Goal: Task Accomplishment & Management: Use online tool/utility

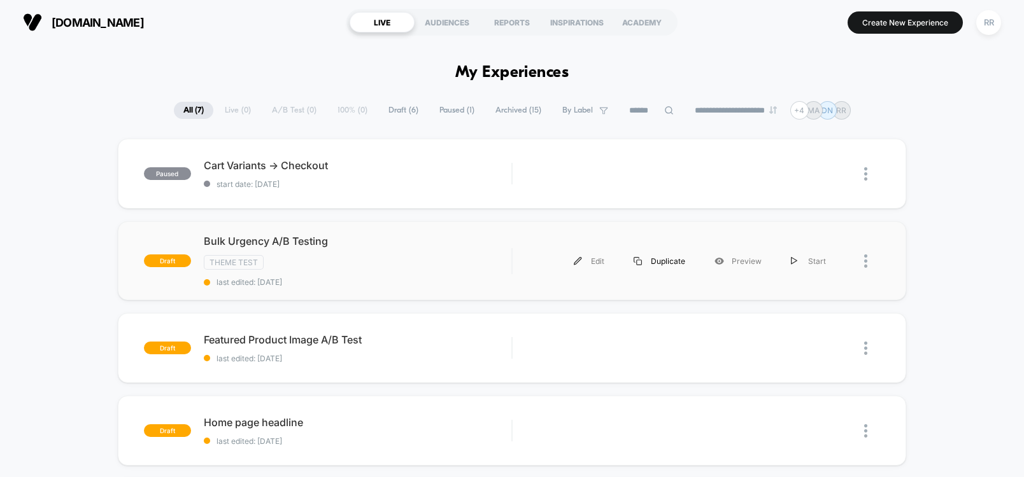
click at [680, 262] on div "Duplicate" at bounding box center [659, 261] width 81 height 29
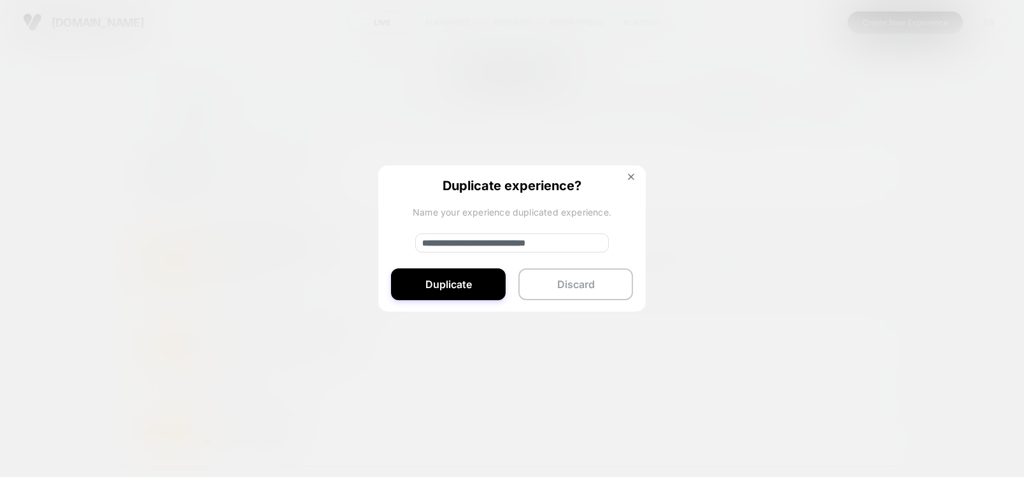
drag, startPoint x: 465, startPoint y: 241, endPoint x: 412, endPoint y: 238, distance: 52.9
click at [412, 238] on div "**********" at bounding box center [511, 240] width 267 height 148
click at [576, 246] on input "**********" at bounding box center [512, 243] width 194 height 19
click at [589, 243] on input "**********" at bounding box center [512, 243] width 194 height 19
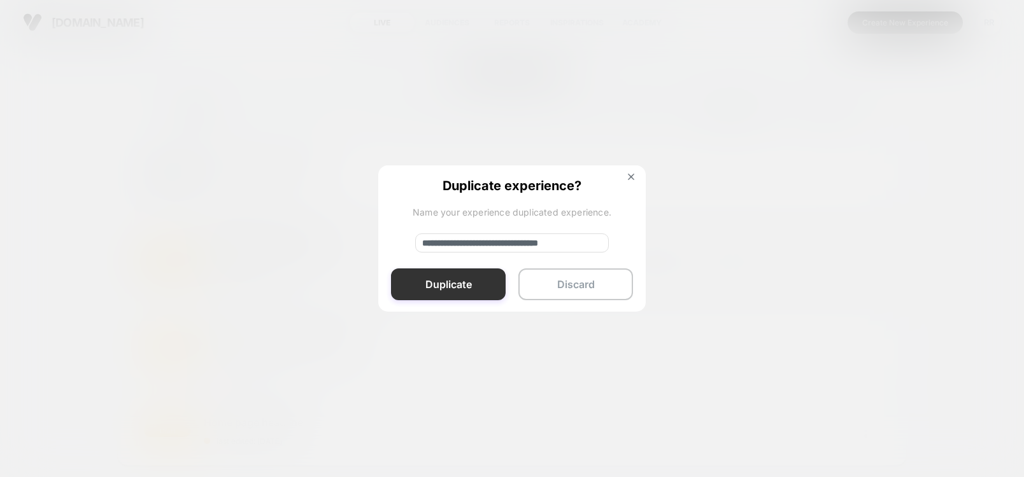
type input "**********"
click at [479, 281] on button "Duplicate" at bounding box center [448, 285] width 115 height 32
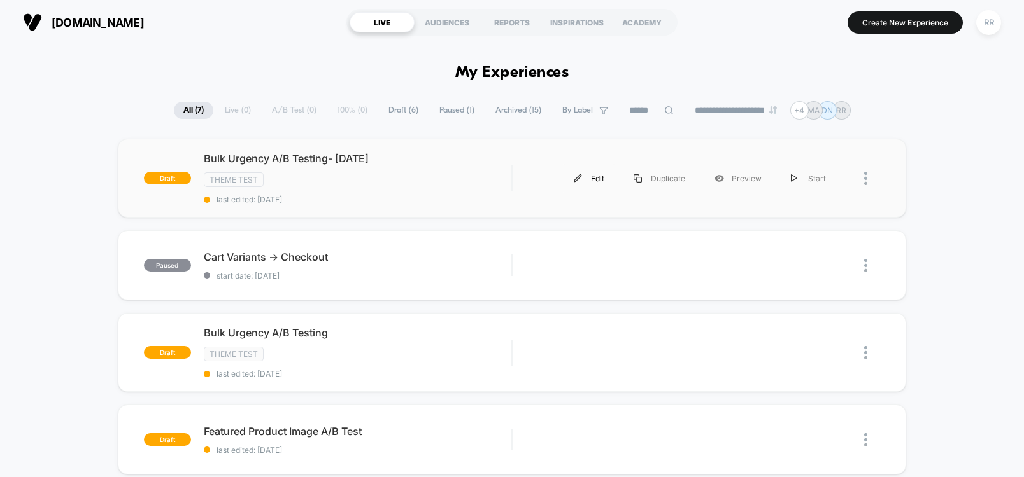
click at [598, 177] on div "Edit" at bounding box center [589, 178] width 60 height 29
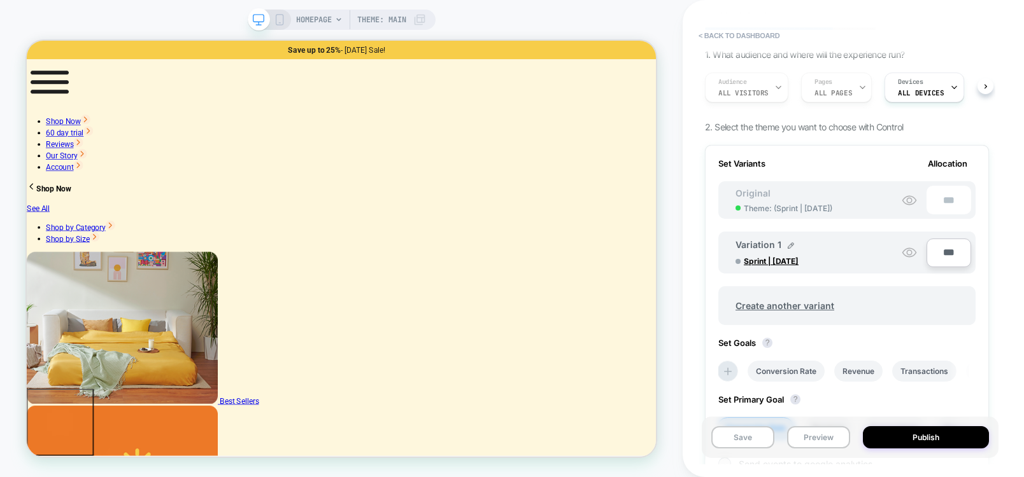
click at [339, 19] on icon at bounding box center [339, 20] width 8 height 8
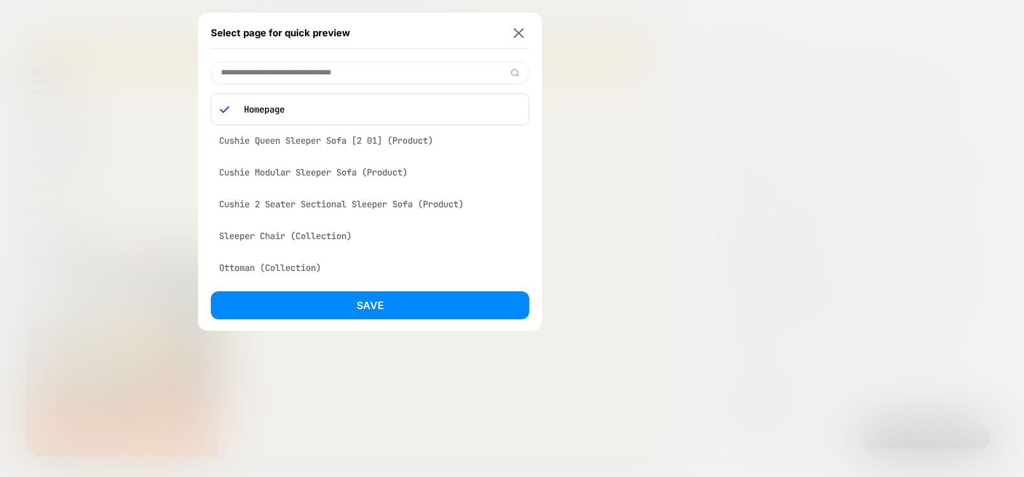
click at [509, 35] on div "Select page for quick preview" at bounding box center [370, 33] width 318 height 32
click at [517, 32] on img at bounding box center [519, 33] width 10 height 10
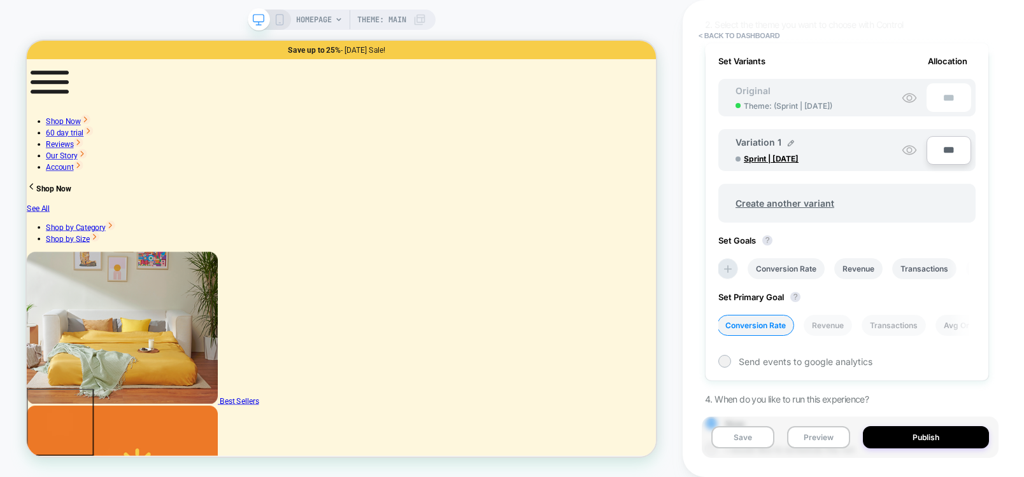
scroll to position [153, 0]
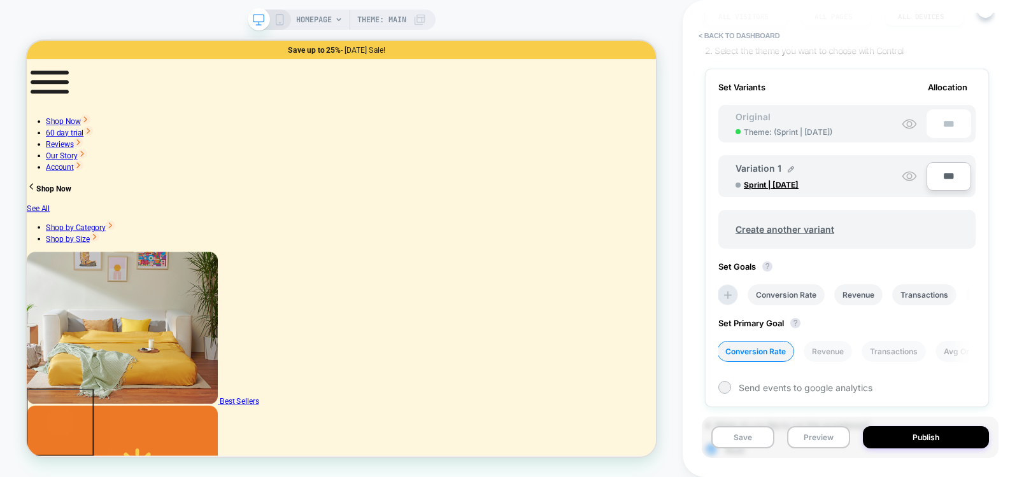
click at [766, 137] on span "Theme: ( Sprint | [DATE] )" at bounding box center [788, 132] width 88 height 10
click at [916, 132] on icon at bounding box center [908, 123] width 15 height 15
click at [908, 132] on icon at bounding box center [908, 123] width 15 height 15
click at [910, 132] on icon at bounding box center [908, 123] width 15 height 15
click at [906, 127] on circle at bounding box center [908, 124] width 5 height 5
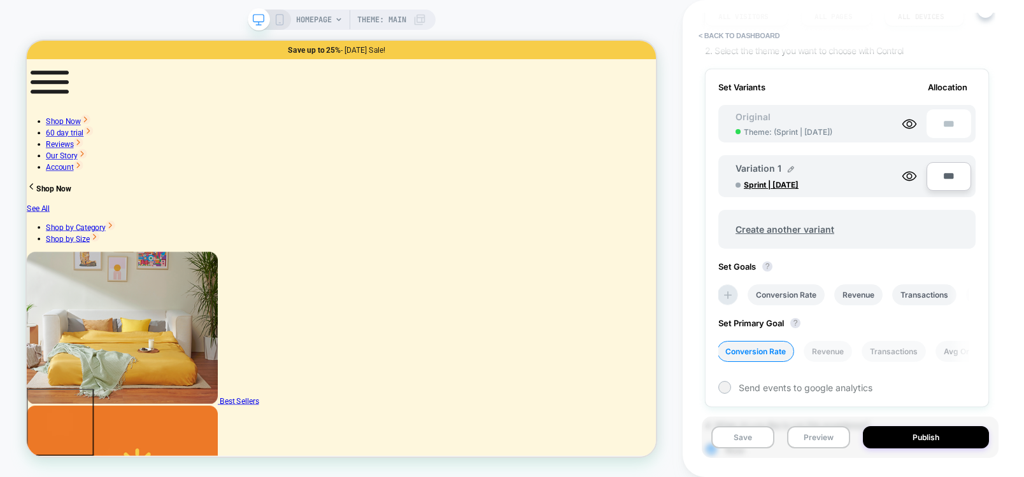
click at [942, 92] on span "Allocation" at bounding box center [946, 87] width 39 height 10
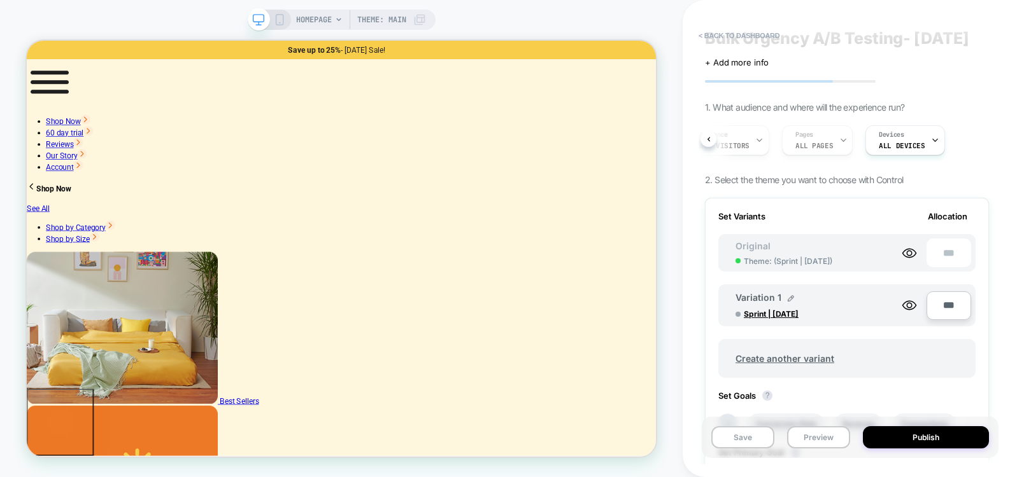
scroll to position [0, 0]
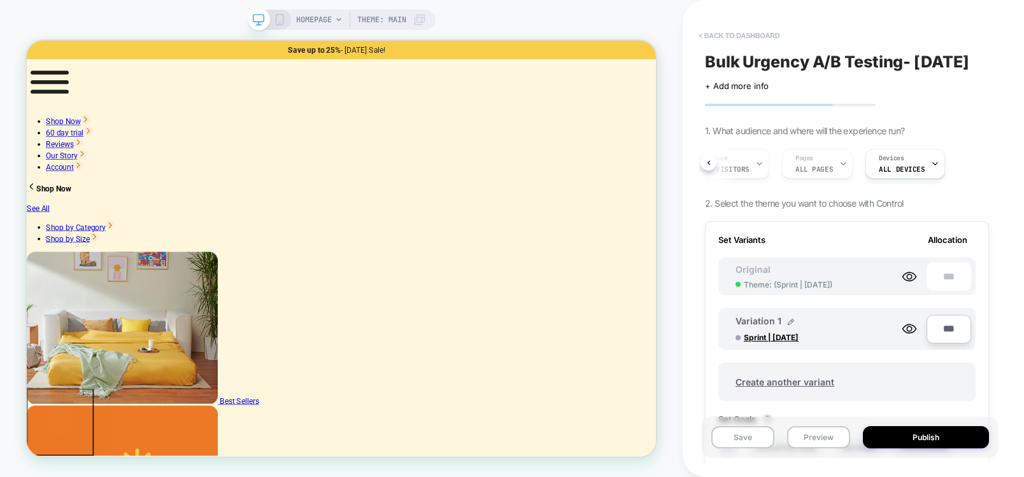
click at [723, 28] on button "< back to dashboard" at bounding box center [739, 35] width 94 height 20
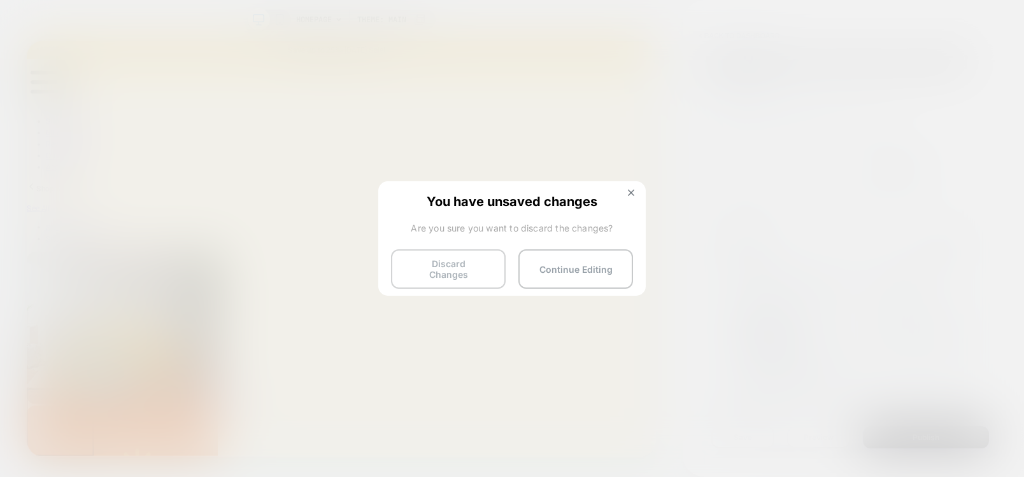
click at [488, 267] on button "Discard Changes" at bounding box center [448, 269] width 115 height 39
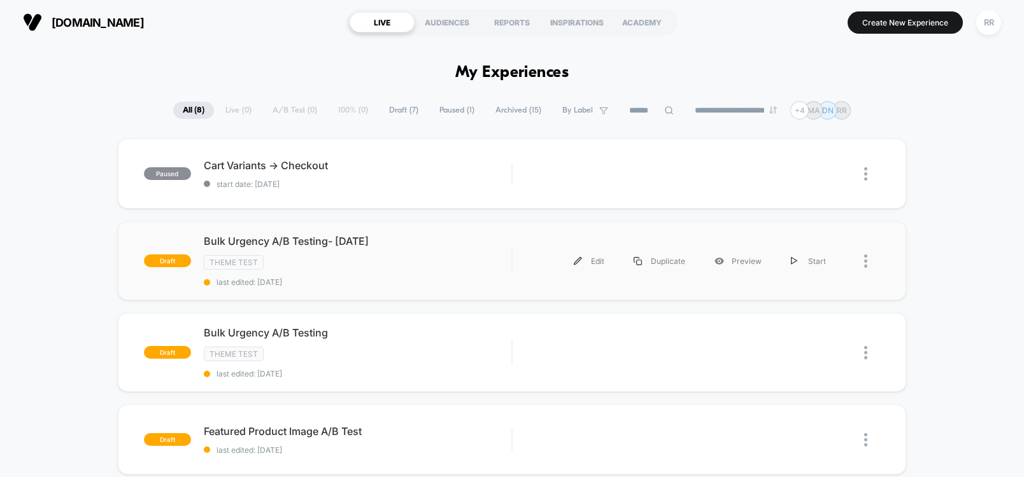
click at [861, 263] on div at bounding box center [859, 261] width 39 height 29
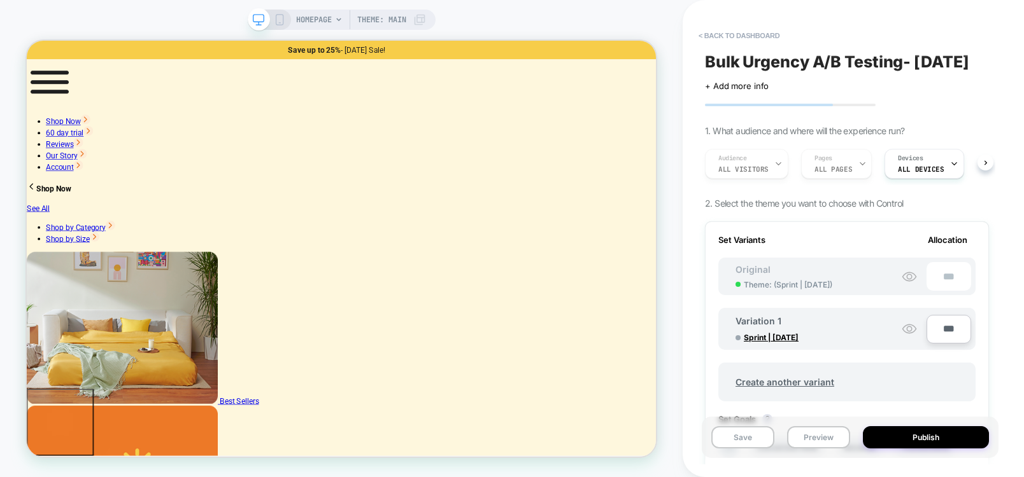
type input "**********"
click at [741, 33] on button "< back to dashboard" at bounding box center [739, 35] width 94 height 20
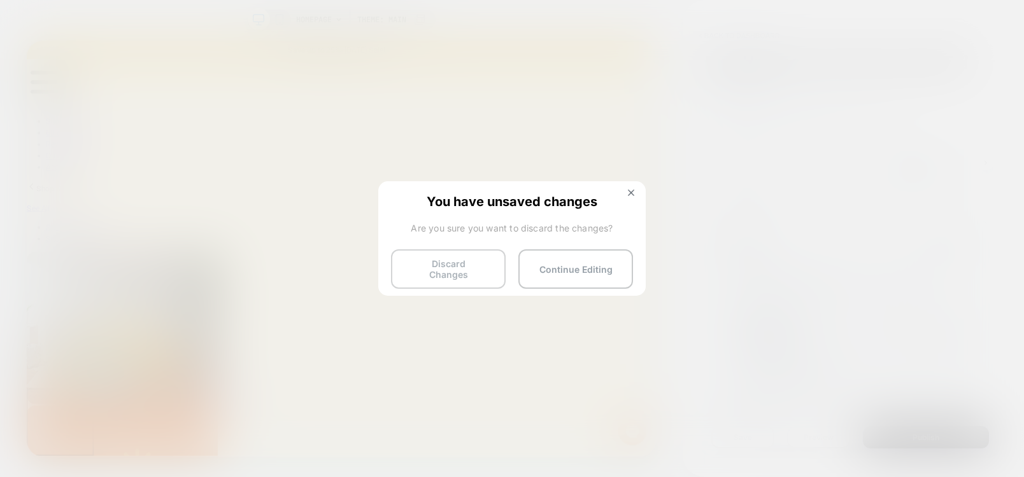
click at [443, 267] on button "Discard Changes" at bounding box center [448, 269] width 115 height 39
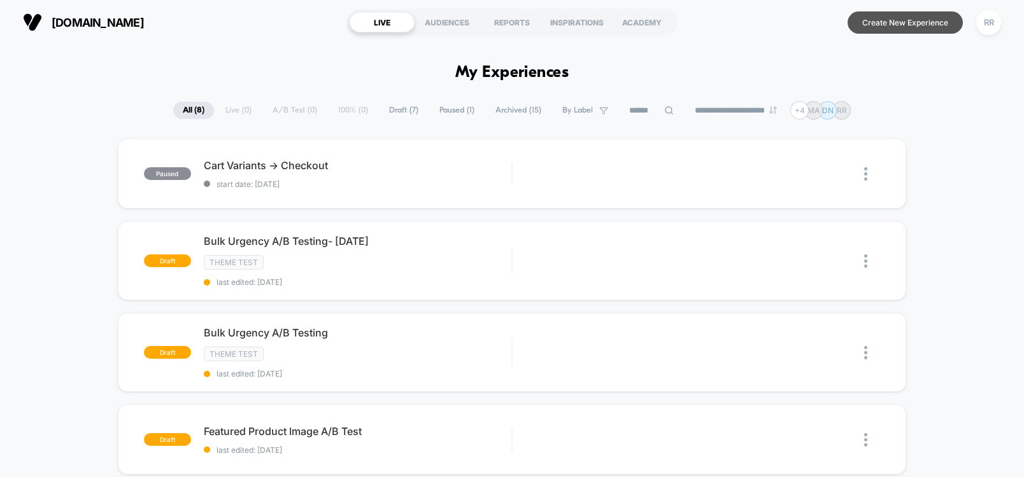
click at [892, 24] on button "Create New Experience" at bounding box center [904, 22] width 115 height 22
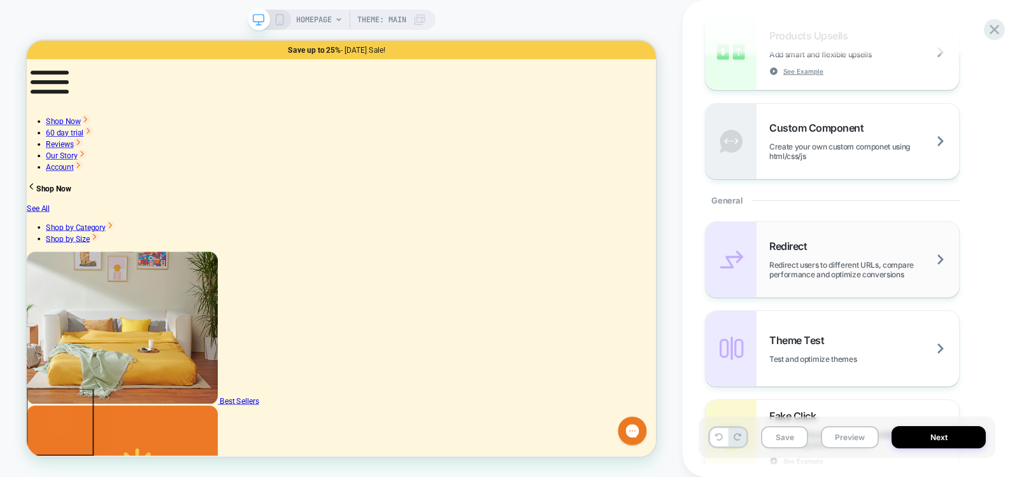
scroll to position [458, 0]
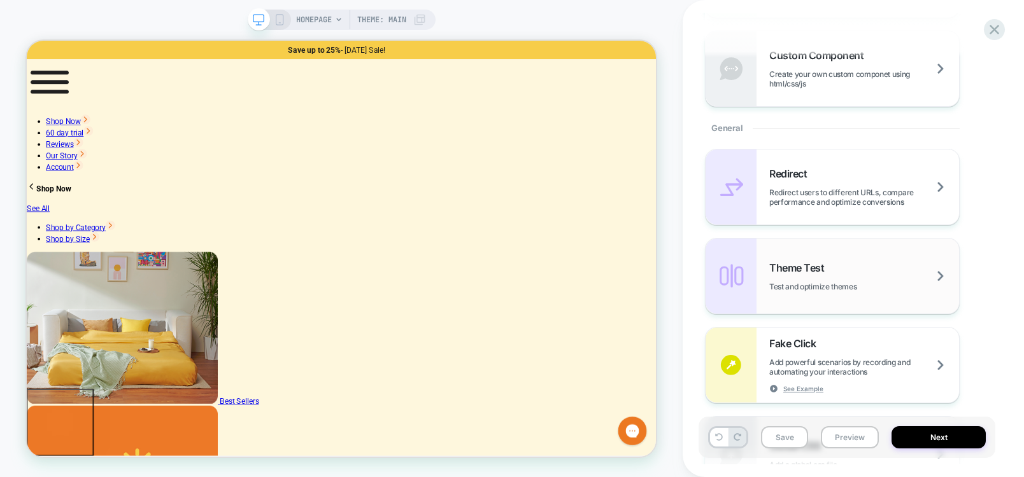
click at [871, 287] on span "Test and optimize themes" at bounding box center [828, 287] width 119 height 10
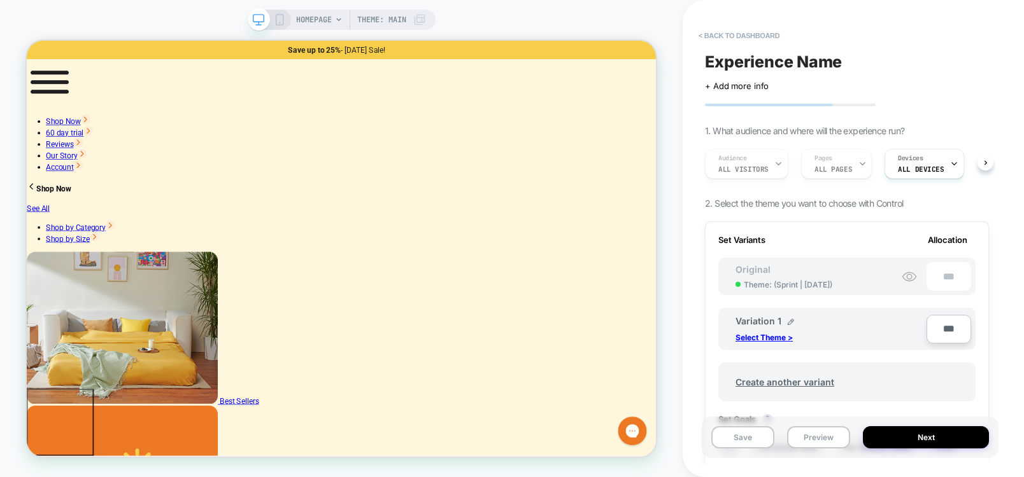
scroll to position [0, 1]
click at [761, 339] on p "Select Theme >" at bounding box center [763, 338] width 57 height 10
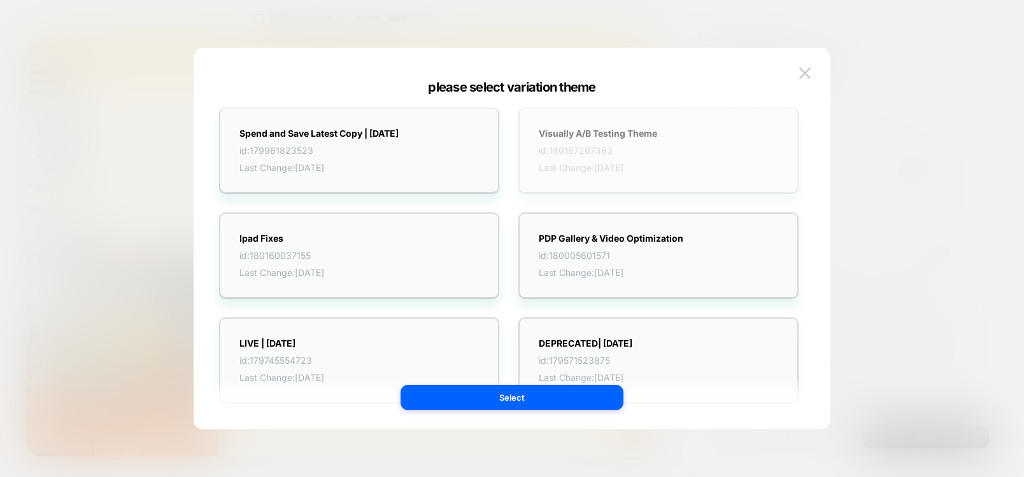
scroll to position [0, 0]
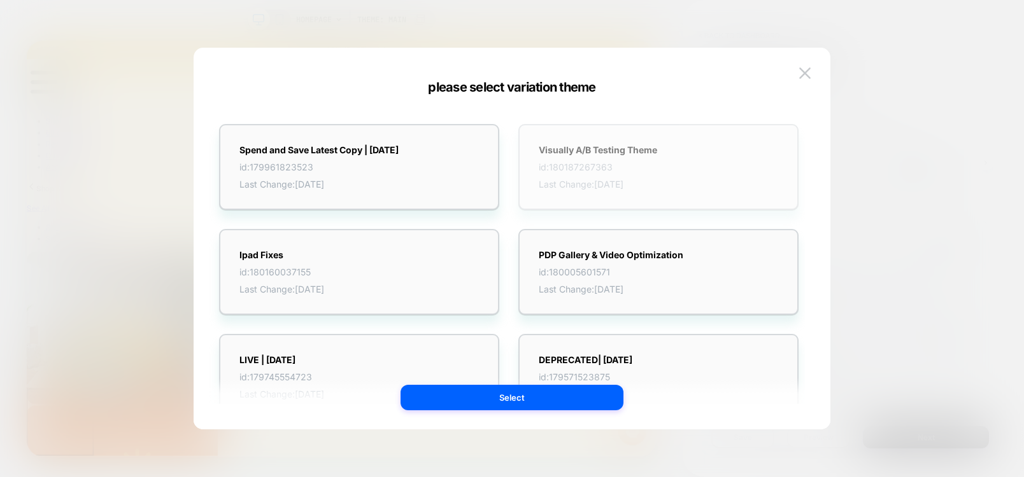
click at [647, 164] on span "id: 180187267363" at bounding box center [598, 167] width 118 height 11
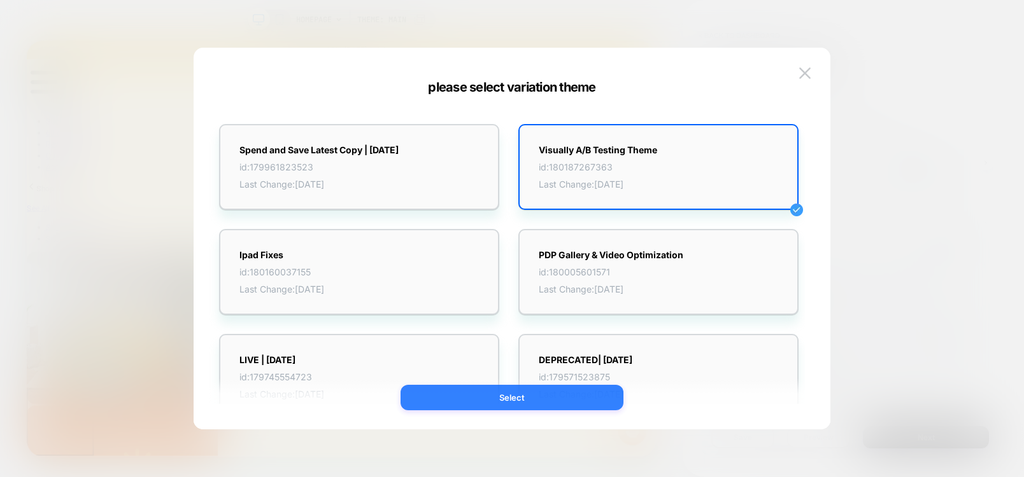
click at [553, 395] on button "Select" at bounding box center [511, 397] width 223 height 25
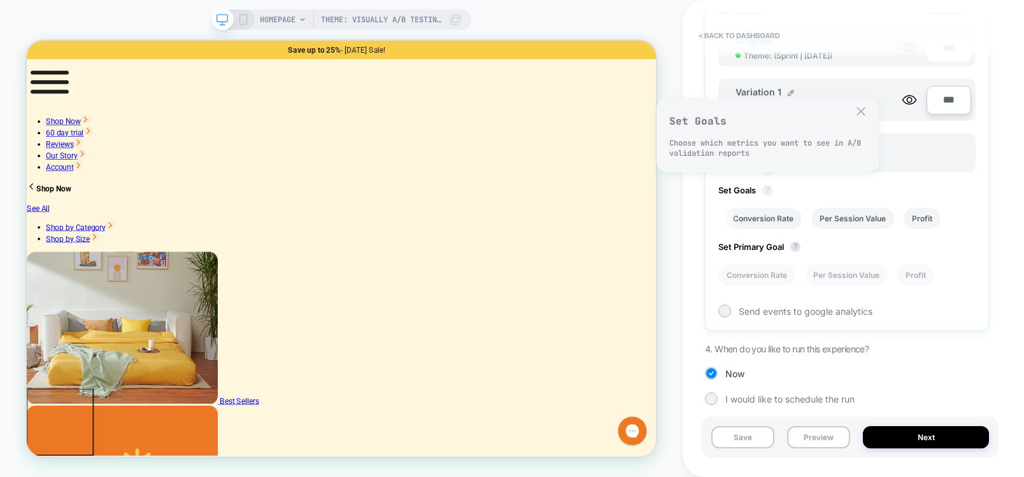
click at [763, 190] on button "?" at bounding box center [767, 190] width 10 height 10
click at [751, 213] on li "Conversion Rate" at bounding box center [762, 218] width 77 height 21
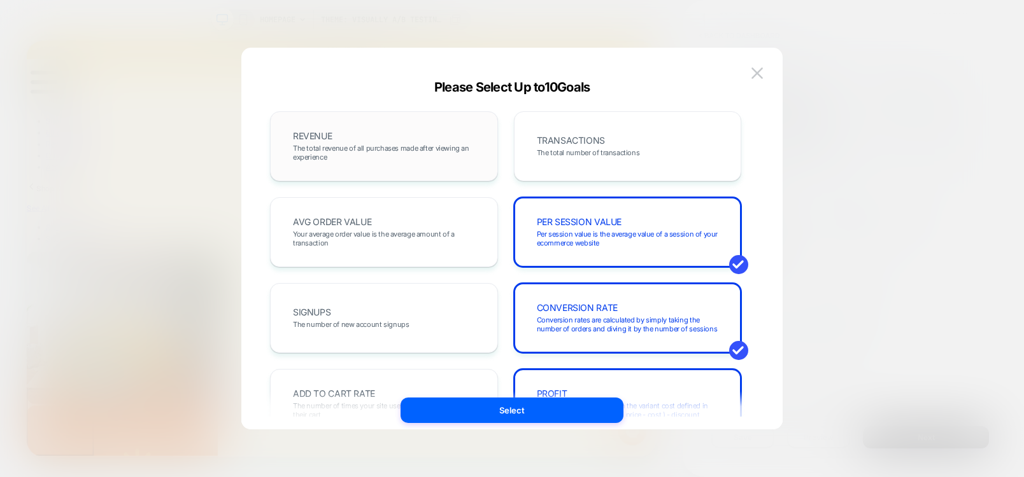
click at [374, 144] on span "The total revenue of all purchases made after viewing an experience" at bounding box center [384, 153] width 182 height 18
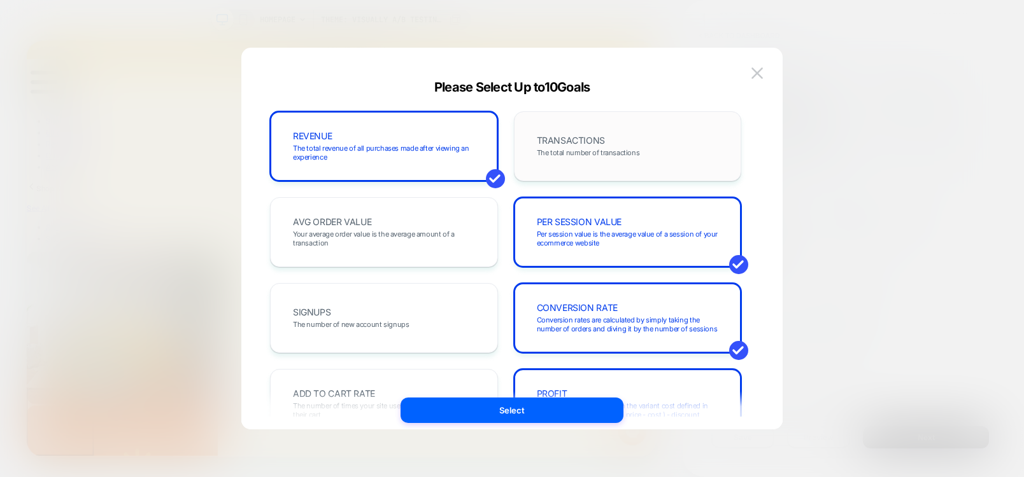
click at [617, 141] on div "TRANSACTIONS The total number of transactions" at bounding box center [627, 146] width 201 height 43
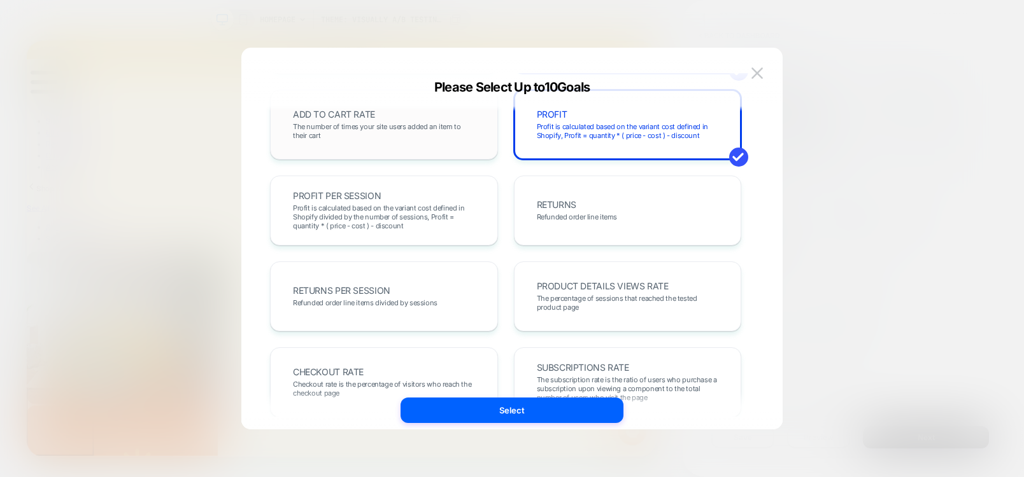
scroll to position [306, 0]
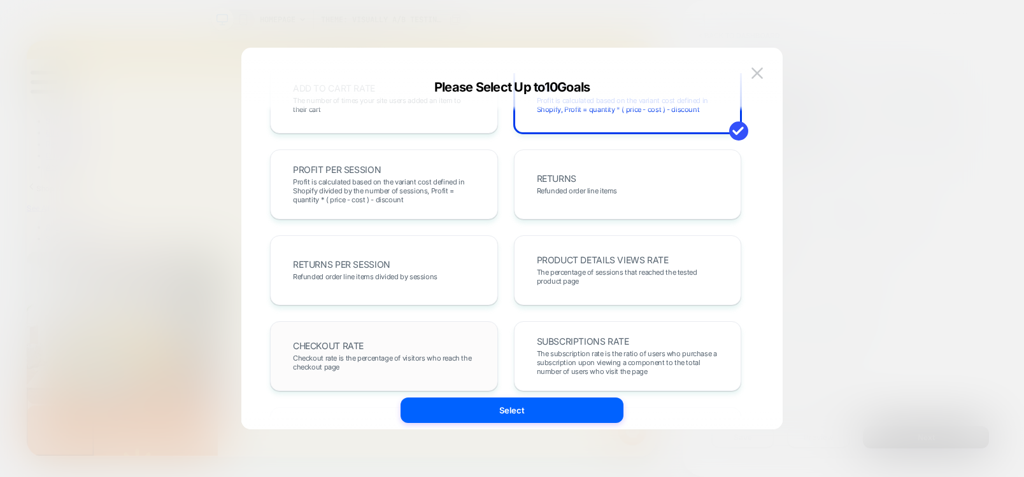
click at [393, 365] on span "Checkout rate is the percentage of visitors who reach the checkout page" at bounding box center [384, 363] width 182 height 18
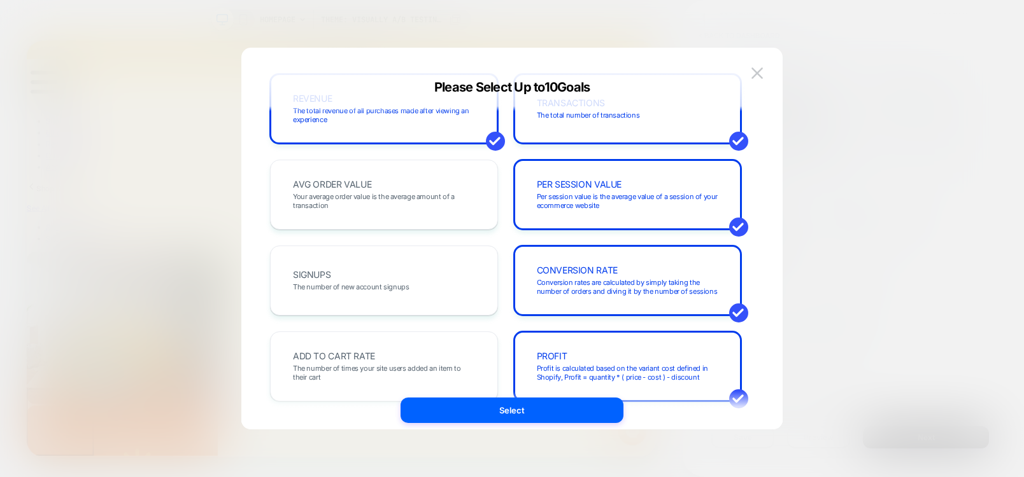
scroll to position [0, 0]
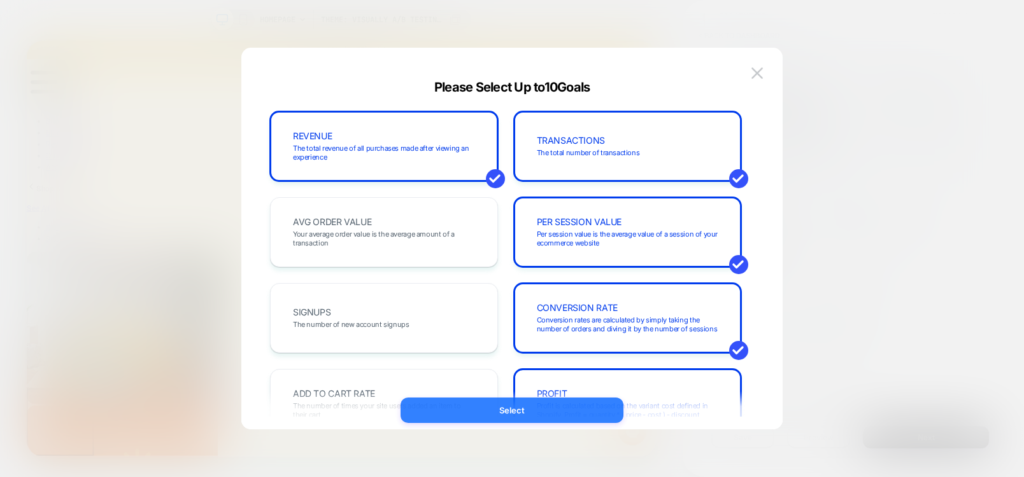
click at [561, 409] on button "Select" at bounding box center [511, 410] width 223 height 25
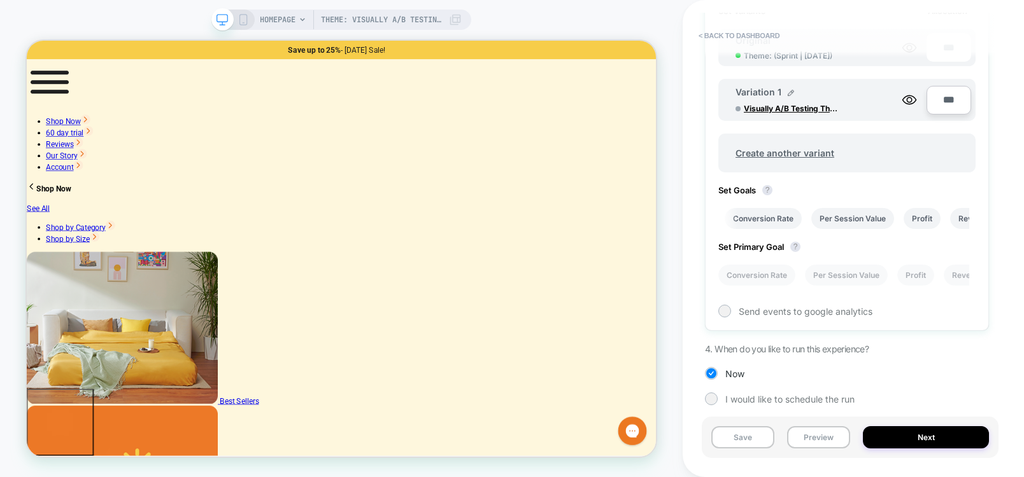
scroll to position [234, 0]
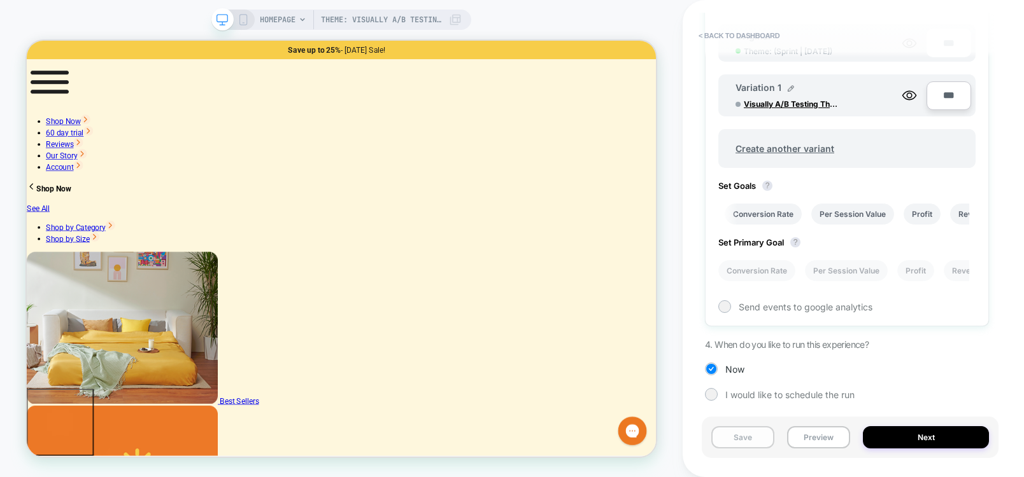
click at [749, 442] on button "Save" at bounding box center [742, 438] width 63 height 22
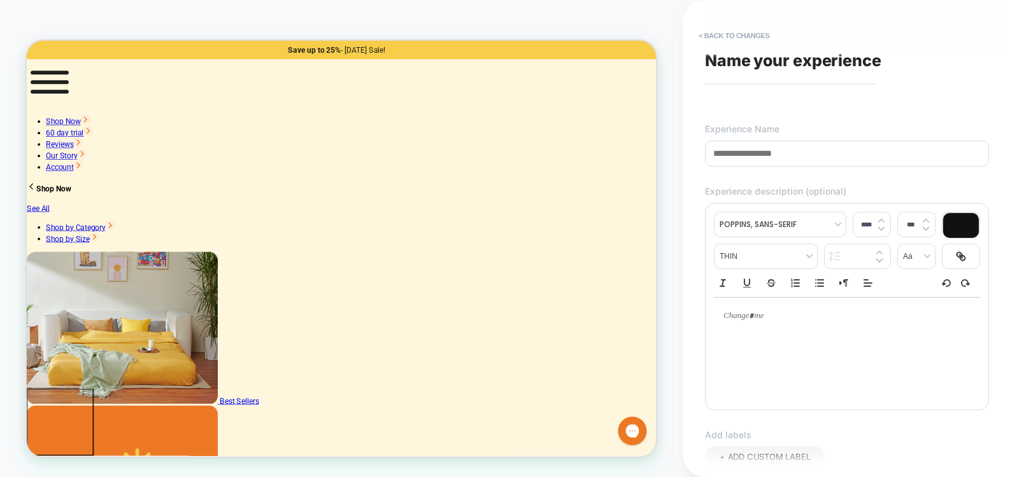
drag, startPoint x: 864, startPoint y: 188, endPoint x: 835, endPoint y: 174, distance: 32.5
drag, startPoint x: 854, startPoint y: 166, endPoint x: 694, endPoint y: 152, distance: 161.0
click at [694, 152] on div "**********" at bounding box center [852, 238] width 341 height 477
type input "*"
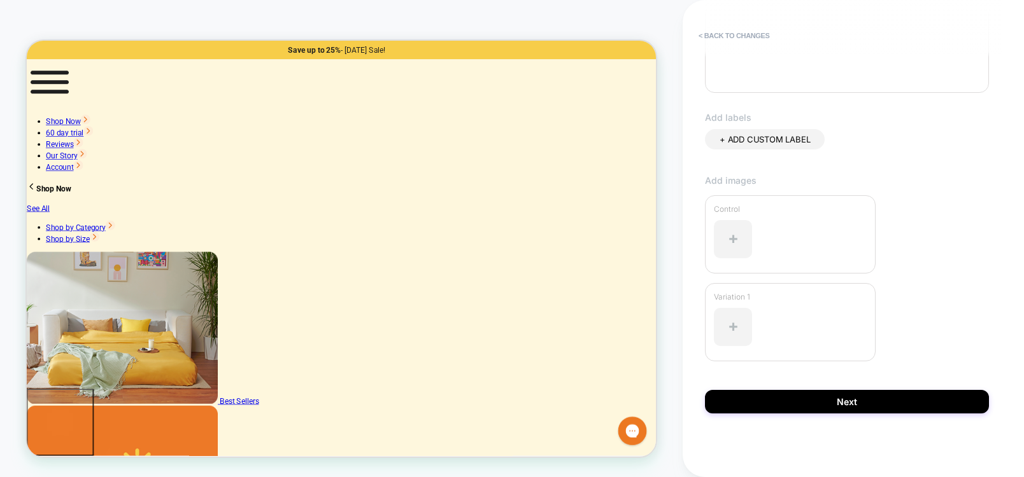
scroll to position [319, 0]
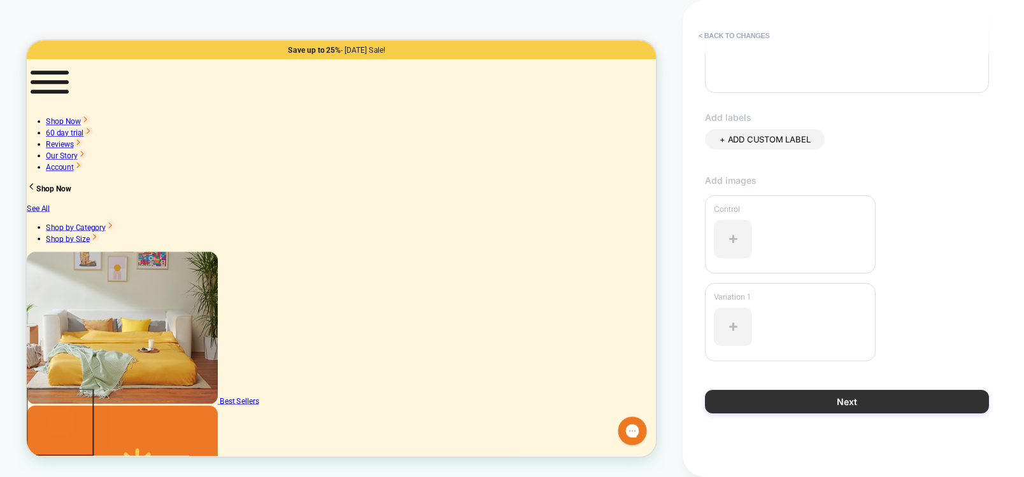
type input "**********"
click at [854, 400] on button "Next" at bounding box center [847, 402] width 284 height 24
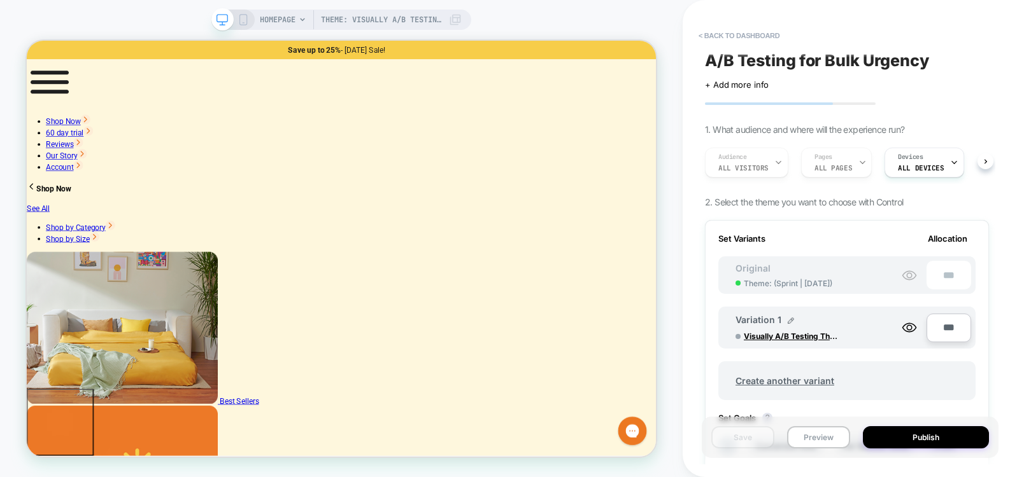
scroll to position [0, 0]
click at [709, 34] on button "< back to dashboard" at bounding box center [739, 35] width 94 height 20
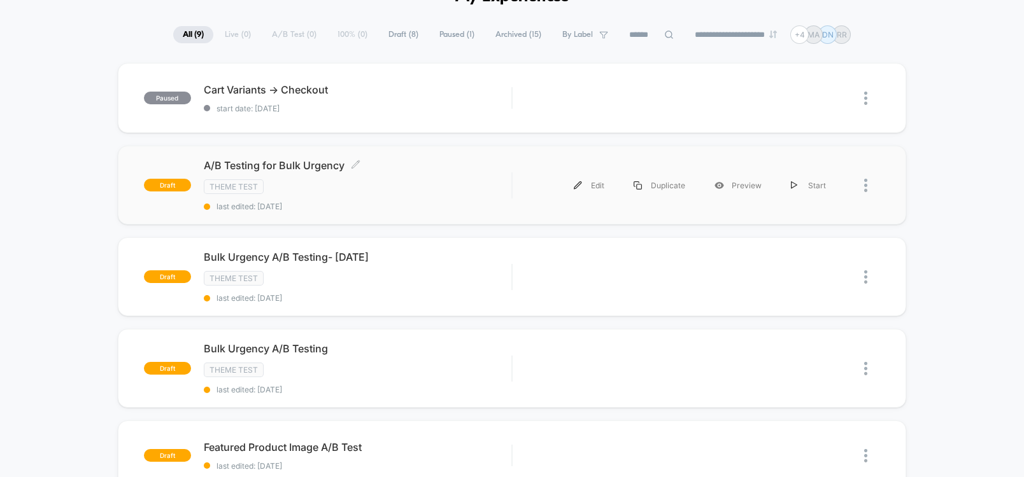
scroll to position [76, 0]
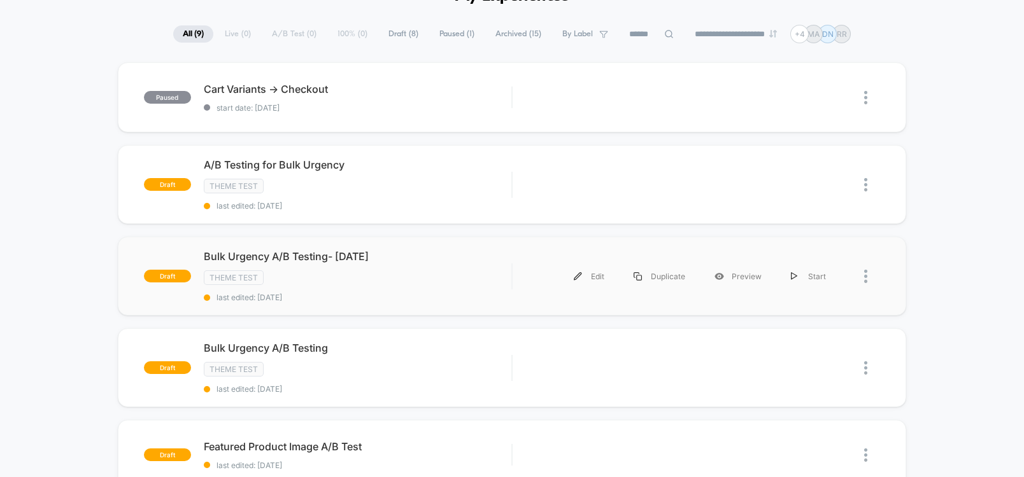
click at [863, 275] on div at bounding box center [859, 276] width 39 height 29
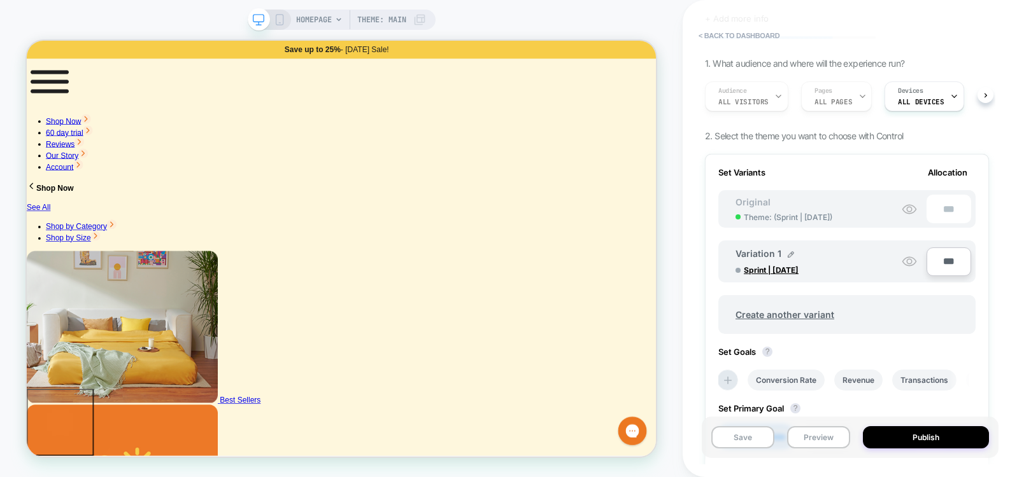
scroll to position [153, 0]
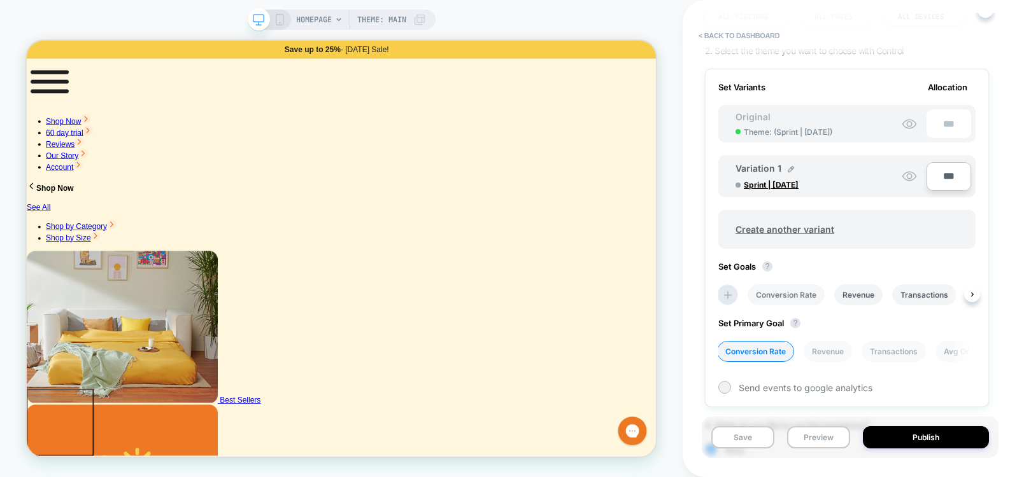
click at [783, 306] on li "Conversion Rate" at bounding box center [785, 295] width 77 height 21
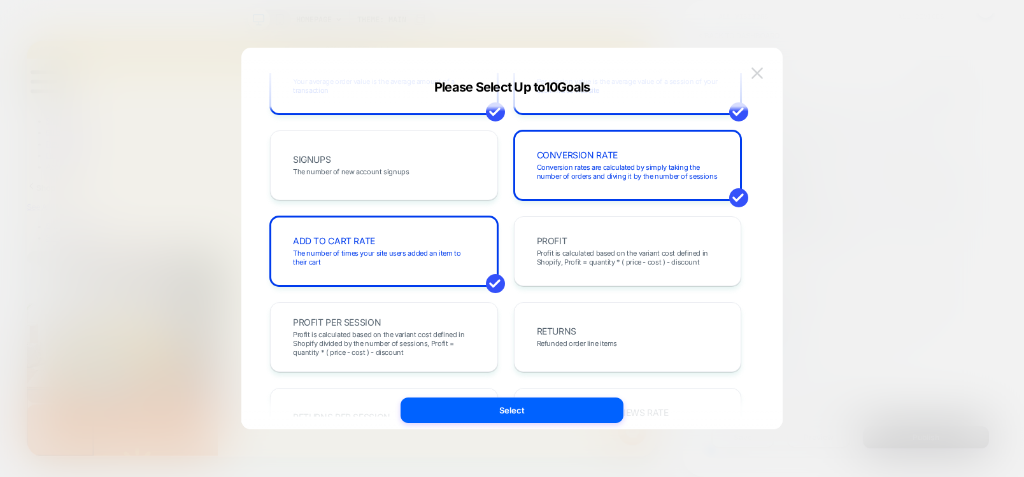
click at [762, 70] on img at bounding box center [756, 72] width 11 height 11
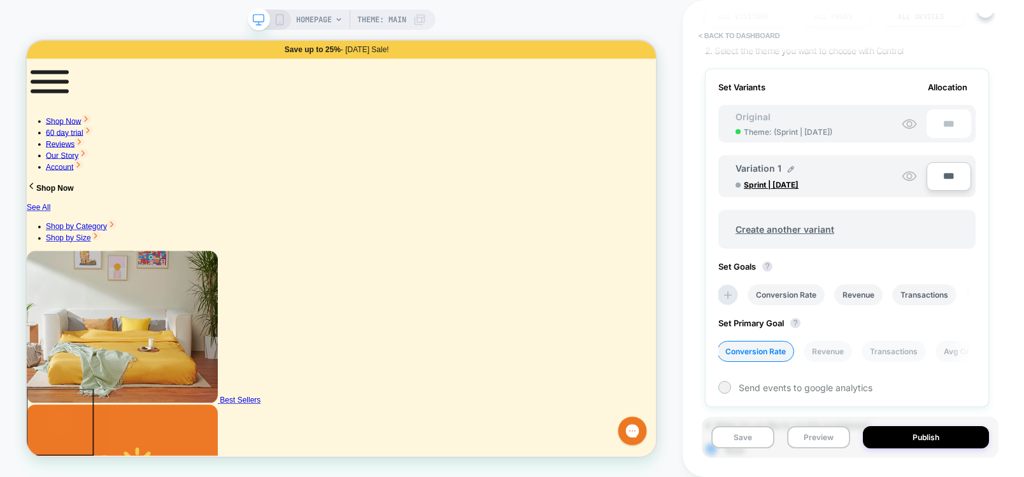
click at [761, 29] on button "< back to dashboard" at bounding box center [739, 35] width 94 height 20
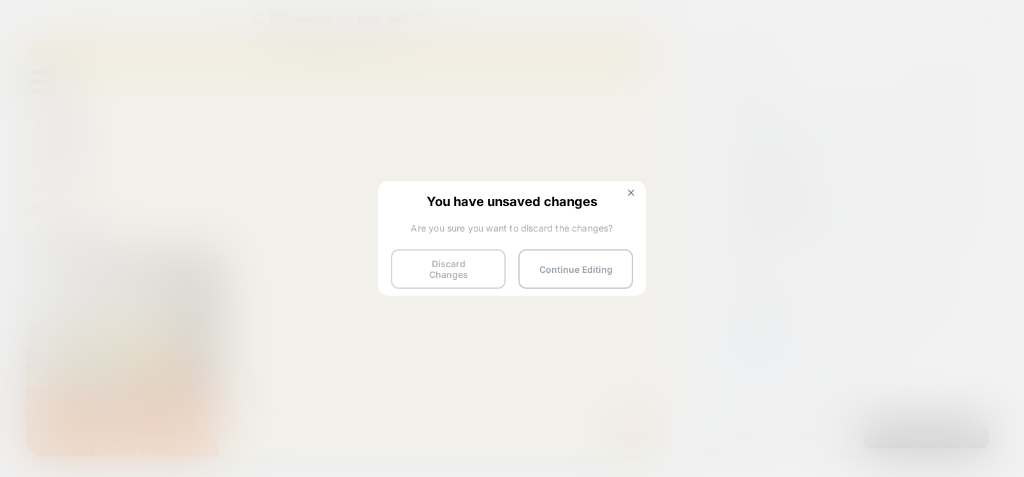
click at [434, 265] on button "Discard Changes" at bounding box center [448, 269] width 115 height 39
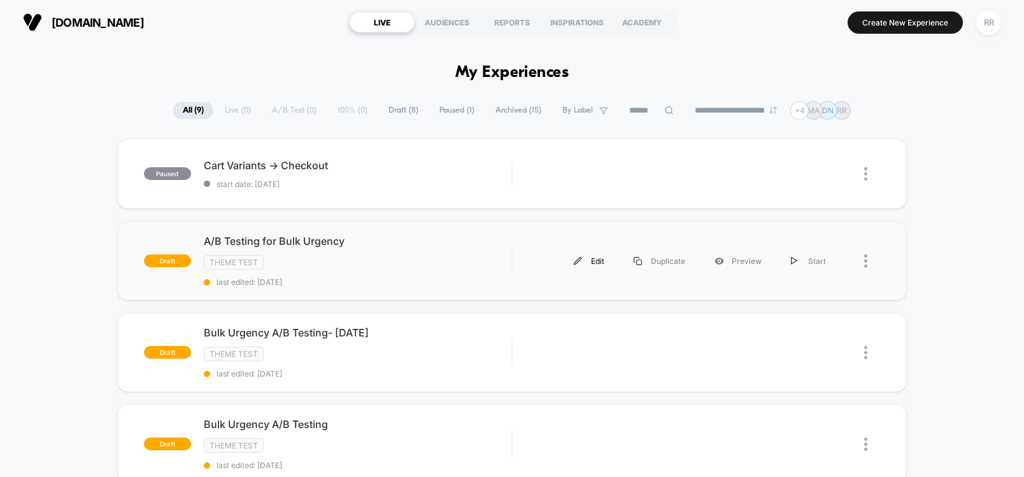
click at [595, 261] on div "Edit" at bounding box center [589, 261] width 60 height 29
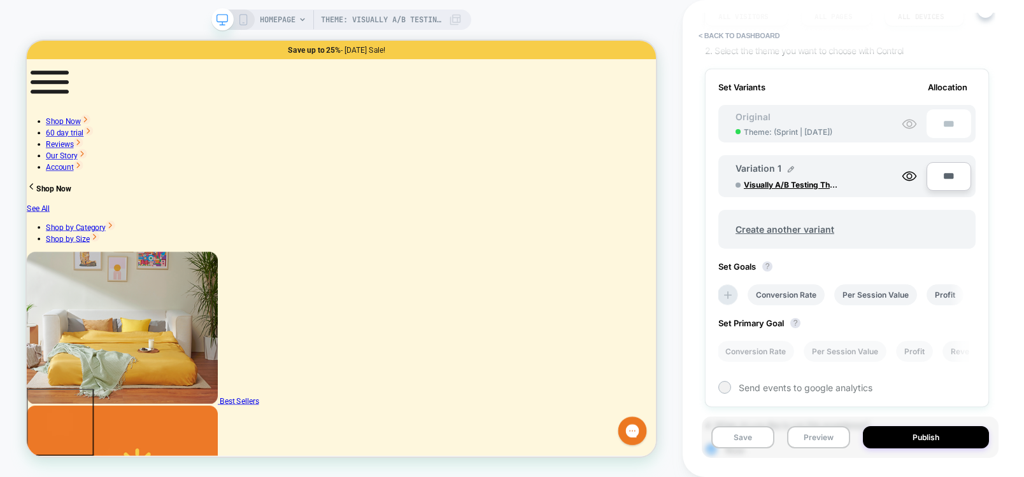
scroll to position [229, 0]
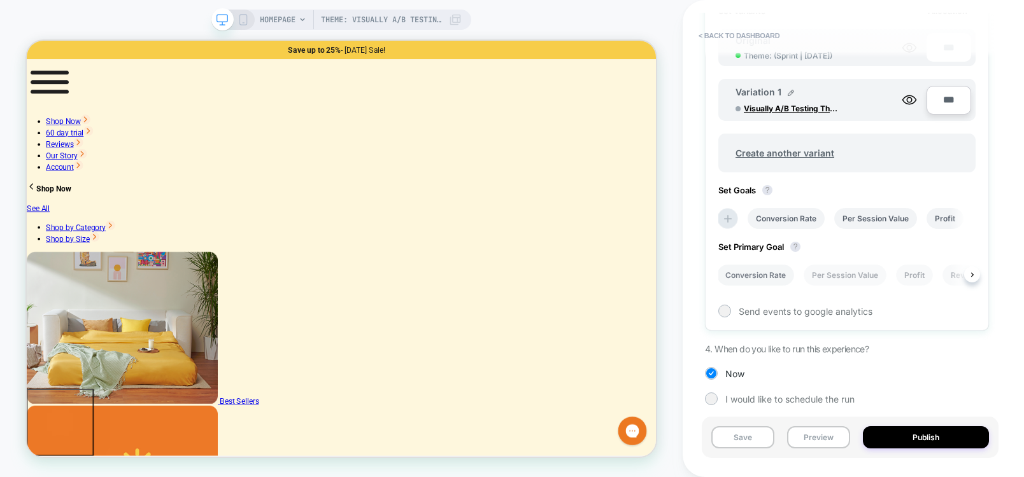
click at [748, 278] on li "Conversion Rate" at bounding box center [755, 275] width 77 height 21
click at [779, 213] on li "Conversion Rate" at bounding box center [785, 218] width 77 height 21
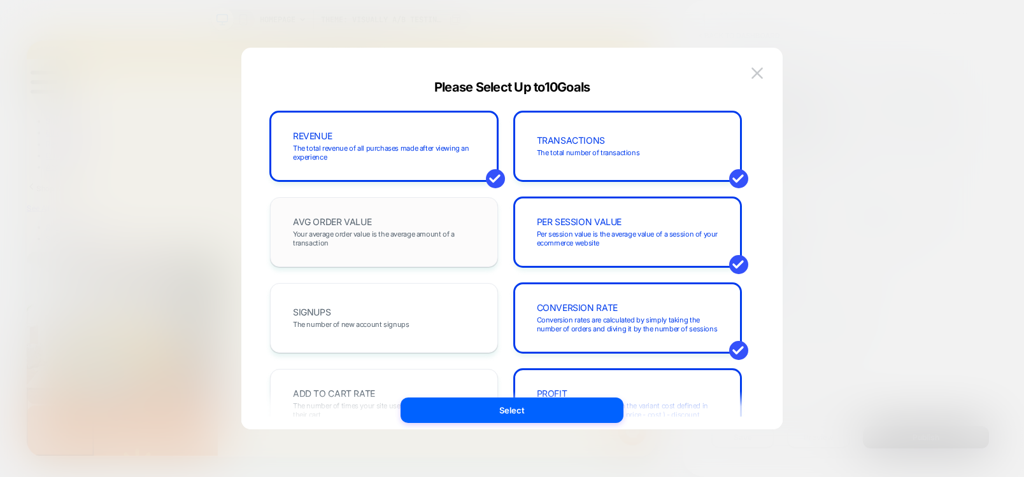
click at [450, 248] on div "AVG ORDER VALUE Your average order value is the average amount of a transaction" at bounding box center [383, 232] width 201 height 43
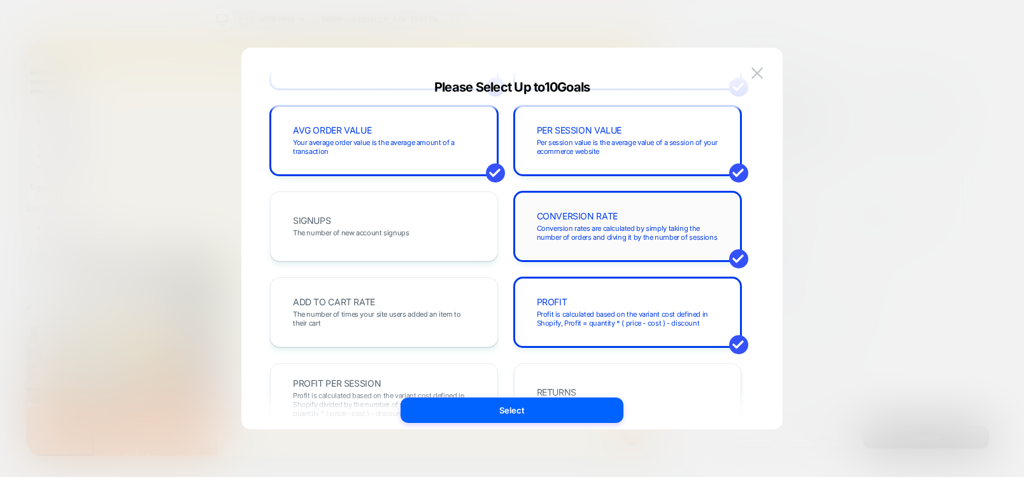
scroll to position [153, 0]
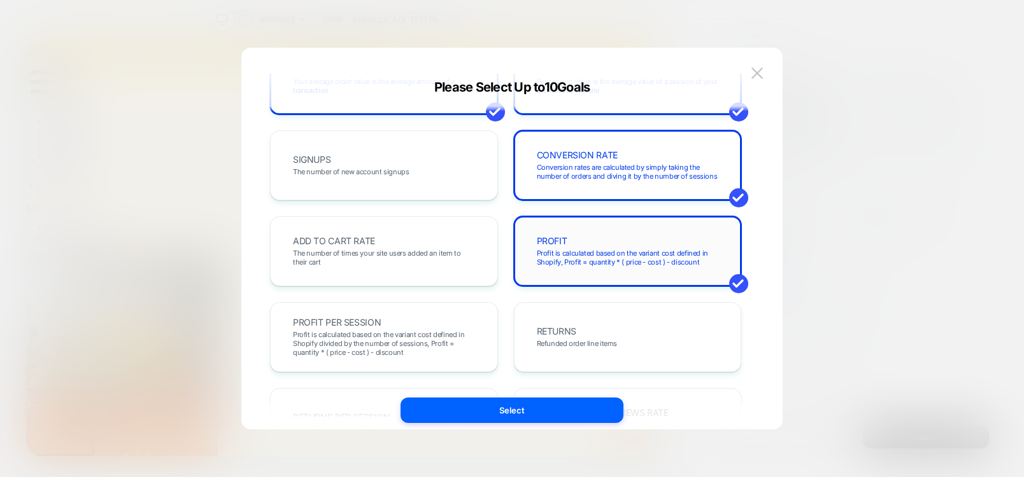
click at [570, 240] on div "PROFIT Profit is calculated based on the variant cost defined in Shopify, Profi…" at bounding box center [627, 251] width 201 height 43
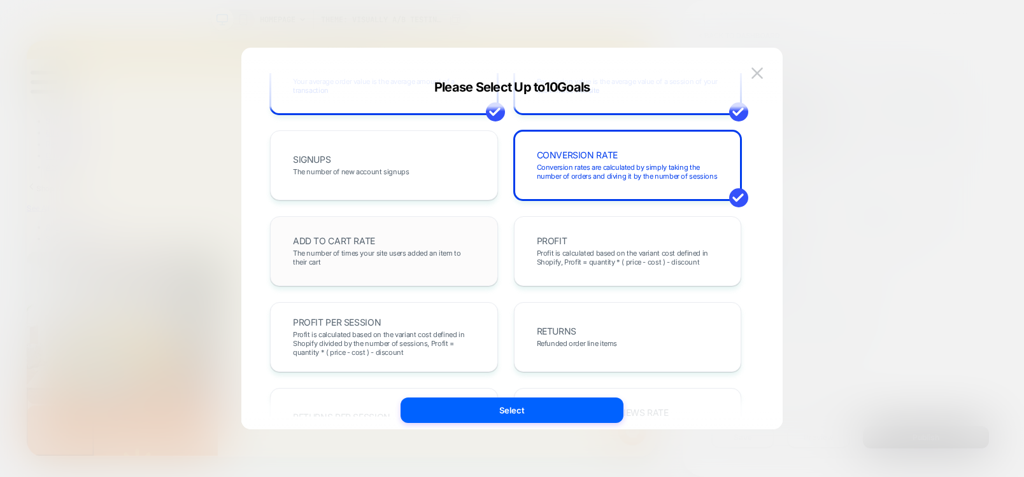
click at [383, 244] on div "ADD TO CART RATE The number of times your site users added an item to their cart" at bounding box center [383, 251] width 201 height 43
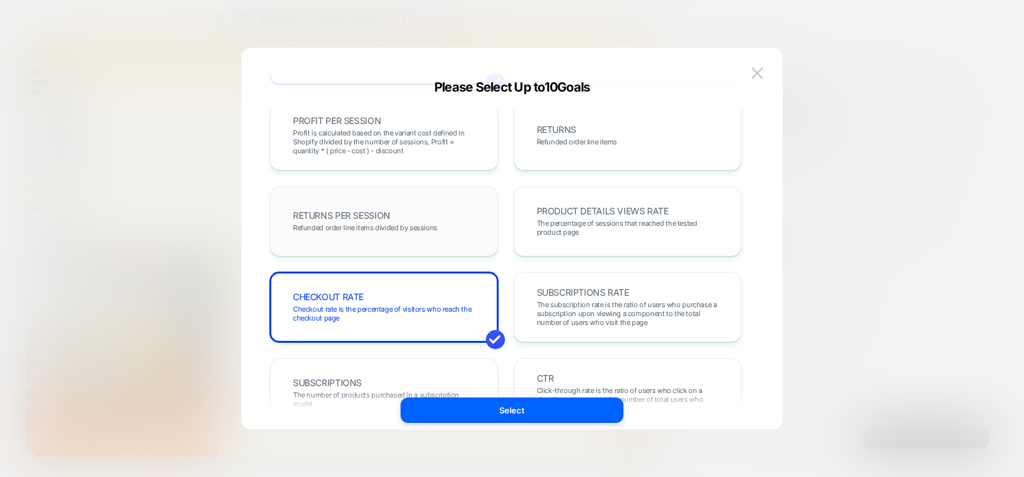
scroll to position [382, 0]
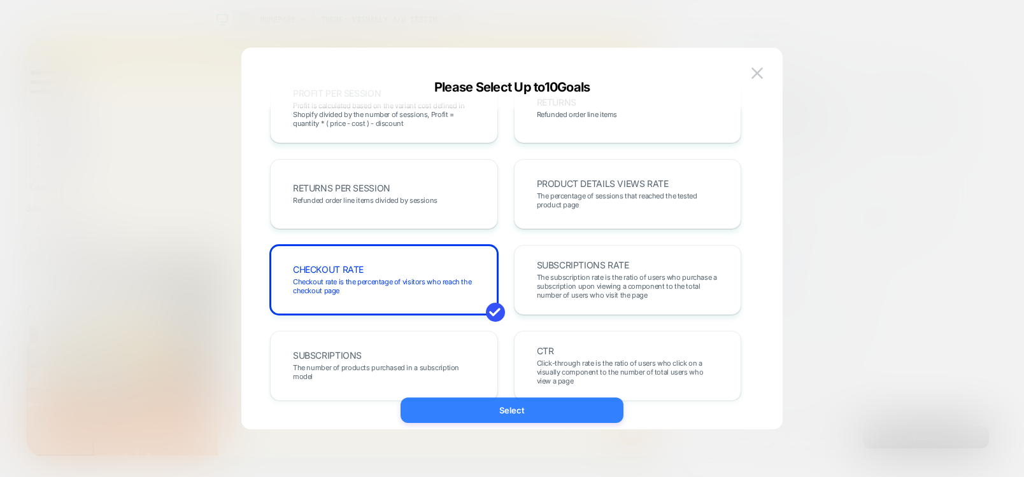
click at [530, 416] on button "Select" at bounding box center [511, 410] width 223 height 25
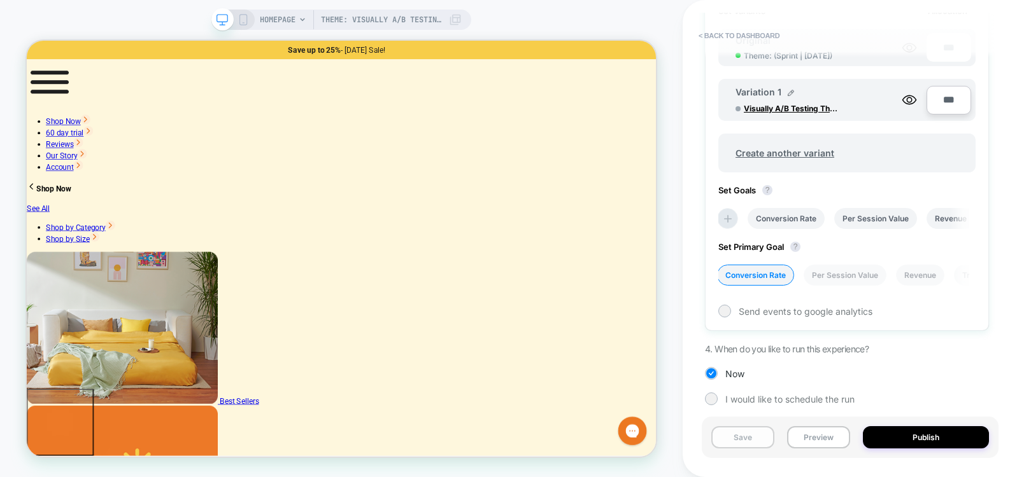
click at [735, 435] on button "Save" at bounding box center [742, 438] width 63 height 22
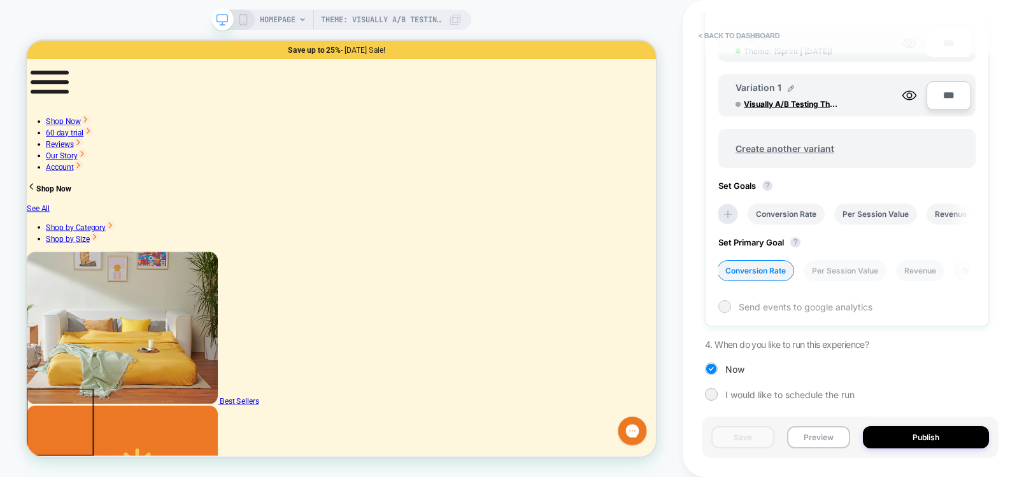
scroll to position [0, 0]
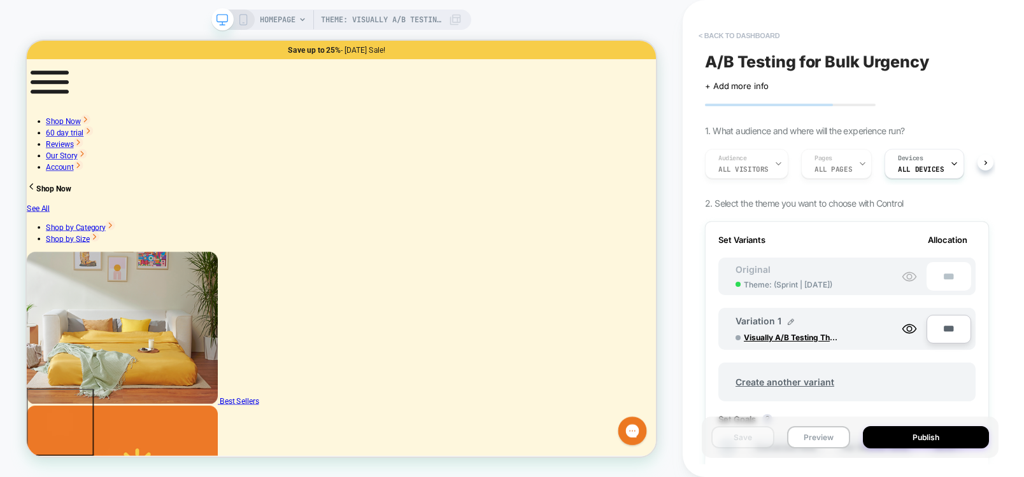
click at [712, 30] on button "< back to dashboard" at bounding box center [739, 35] width 94 height 20
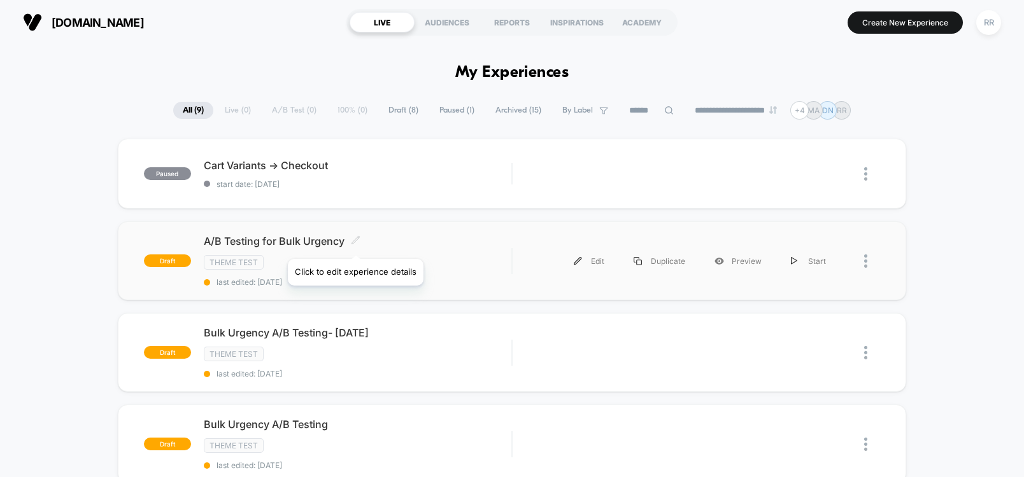
click at [355, 243] on icon at bounding box center [356, 241] width 10 height 10
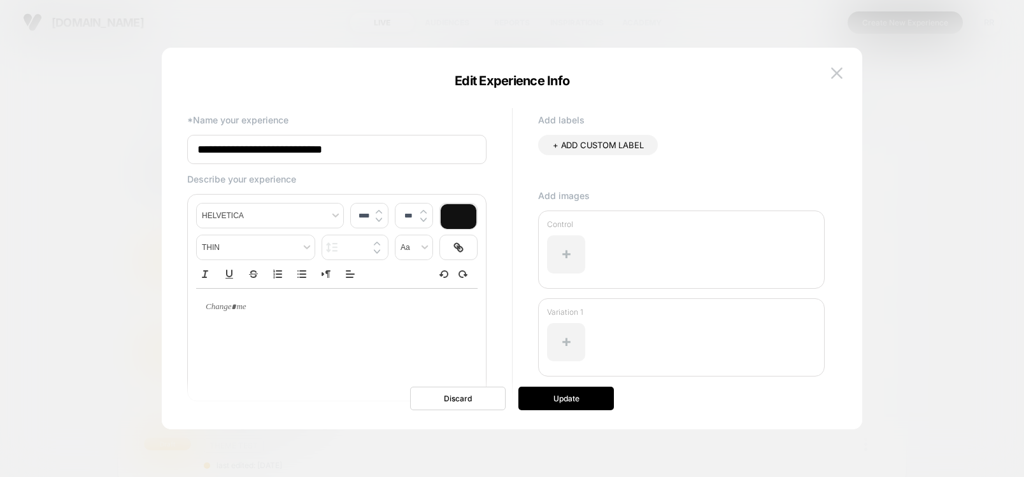
drag, startPoint x: 367, startPoint y: 152, endPoint x: 169, endPoint y: 147, distance: 198.7
click at [169, 147] on div "**********" at bounding box center [512, 244] width 700 height 369
